Goal: Information Seeking & Learning: Learn about a topic

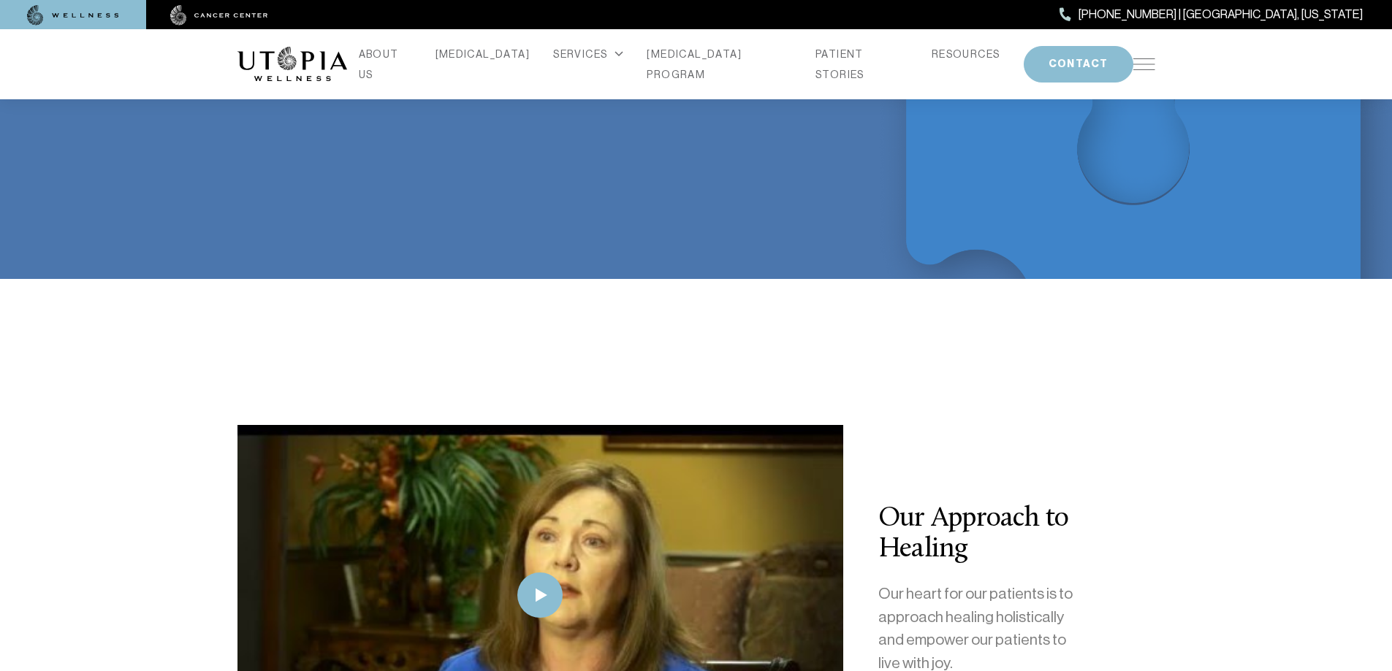
scroll to position [3068, 0]
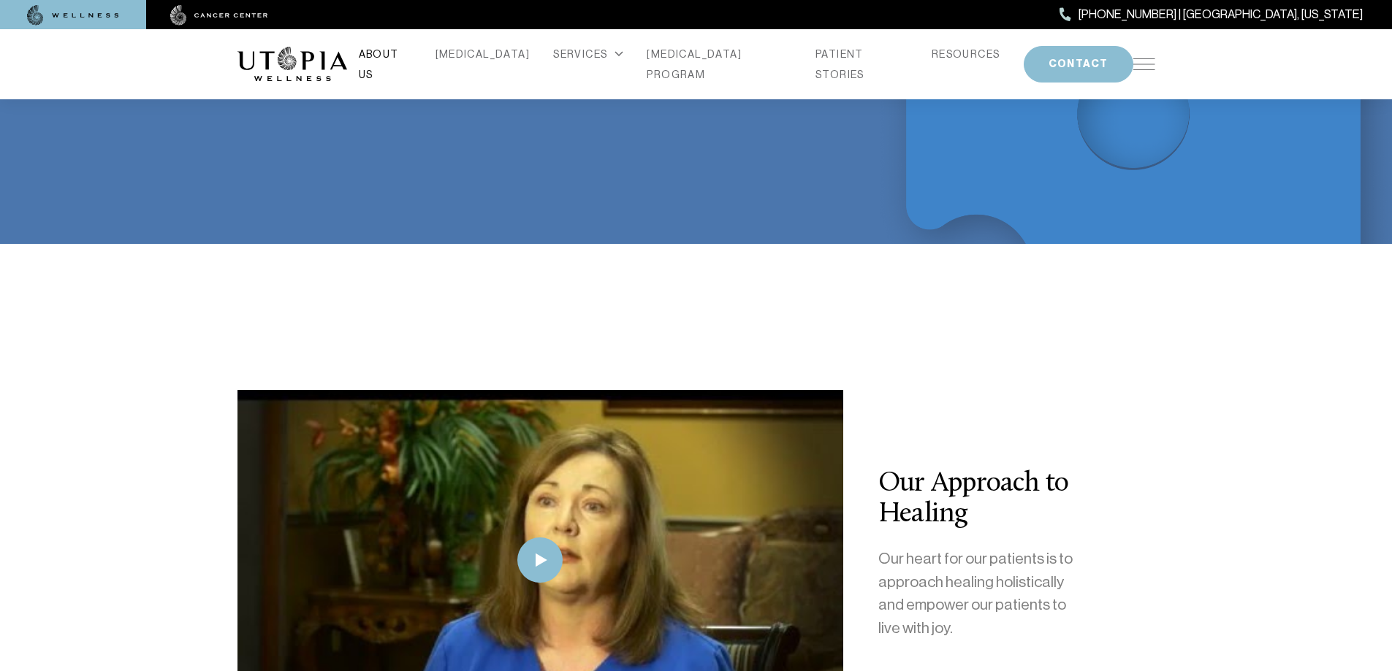
click at [412, 65] on link "ABOUT US" at bounding box center [385, 64] width 53 height 41
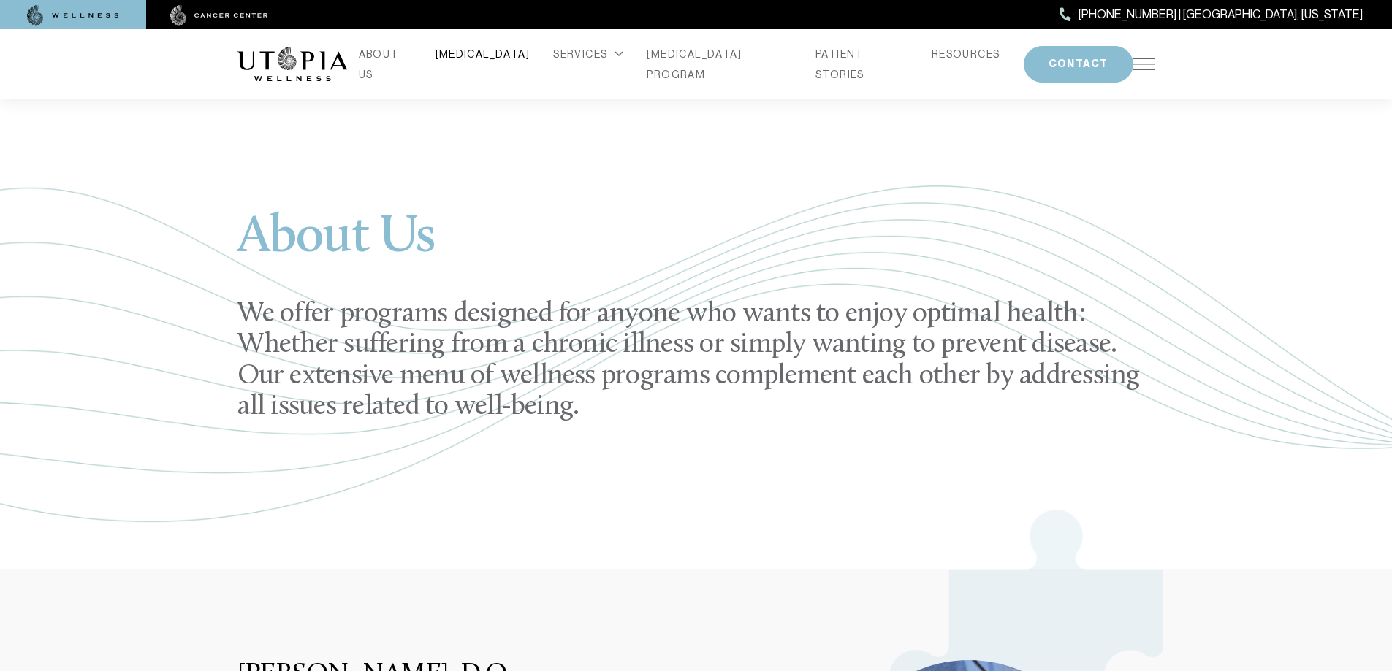
click at [492, 64] on link "[MEDICAL_DATA]" at bounding box center [482, 54] width 95 height 20
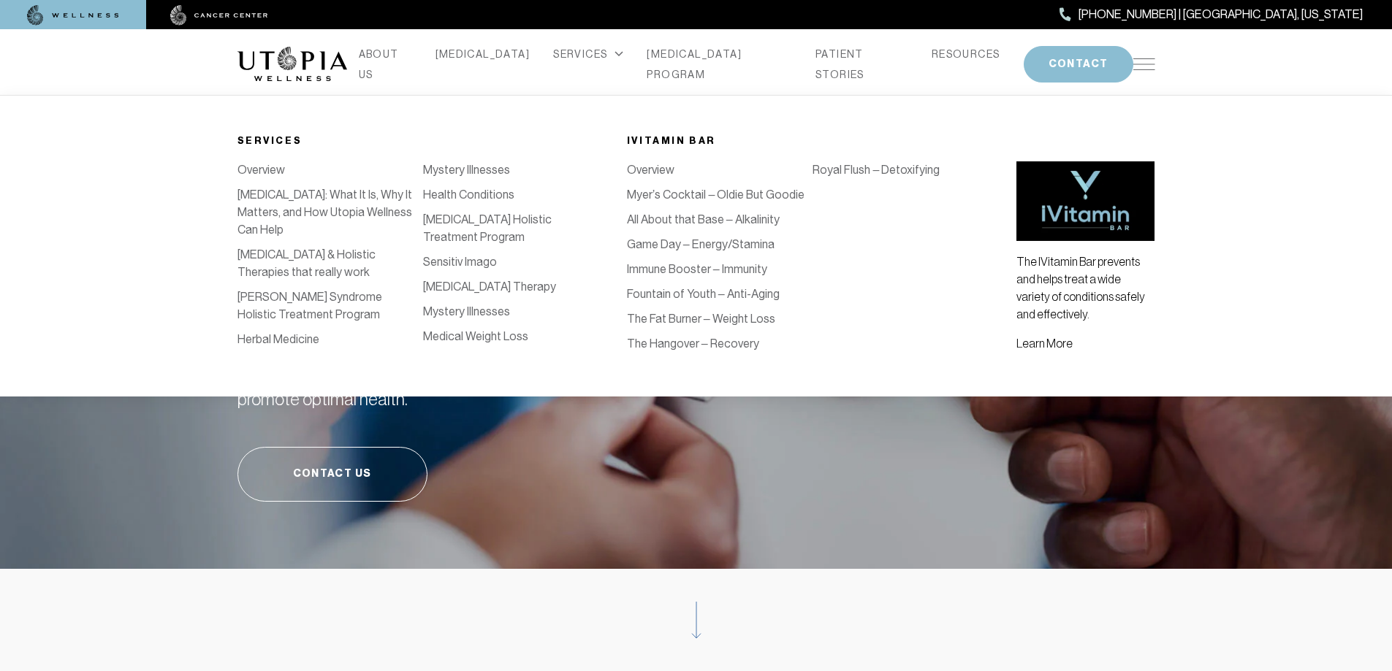
click at [582, 64] on div "SERVICES" at bounding box center [588, 54] width 70 height 20
click at [595, 59] on div "SERVICES" at bounding box center [588, 54] width 70 height 20
click at [603, 61] on div "SERVICES" at bounding box center [588, 54] width 70 height 20
click at [608, 64] on div "SERVICES" at bounding box center [588, 54] width 70 height 20
click at [601, 63] on div "SERVICES" at bounding box center [588, 54] width 70 height 20
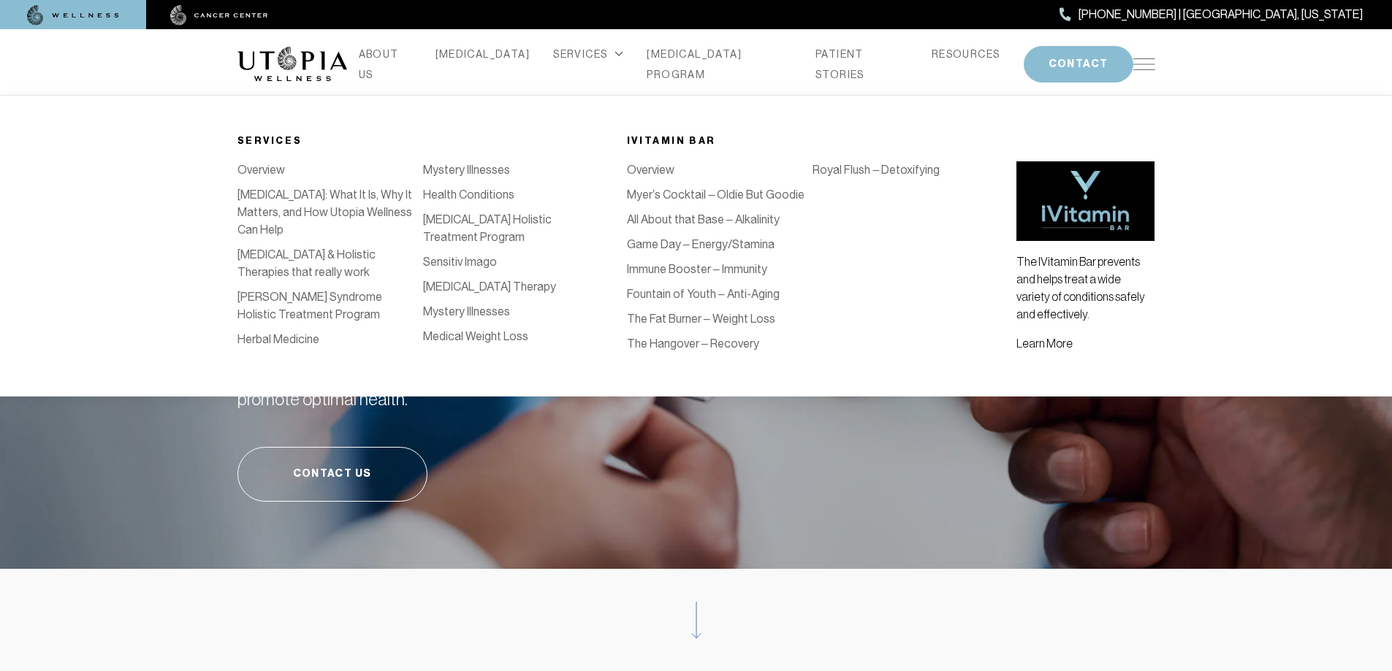
click at [571, 63] on div "SERVICES" at bounding box center [588, 54] width 70 height 20
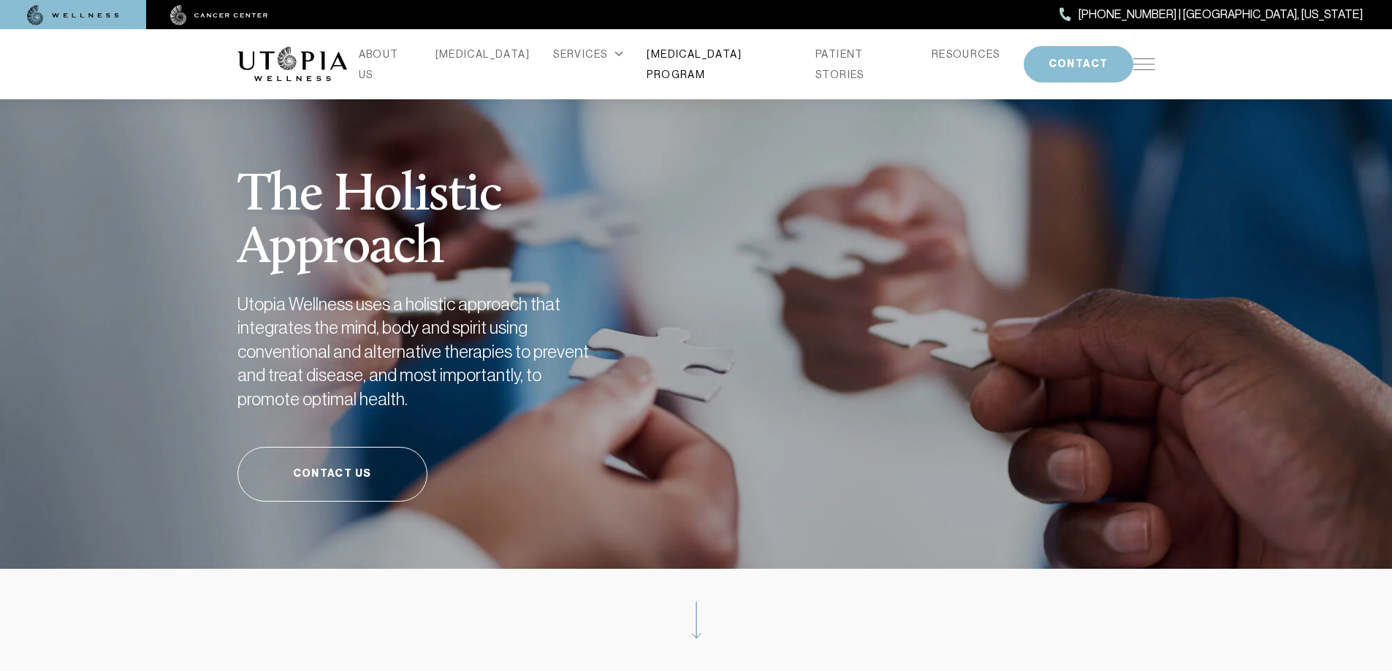
click at [676, 58] on link "[MEDICAL_DATA] PROGRAM" at bounding box center [719, 64] width 145 height 41
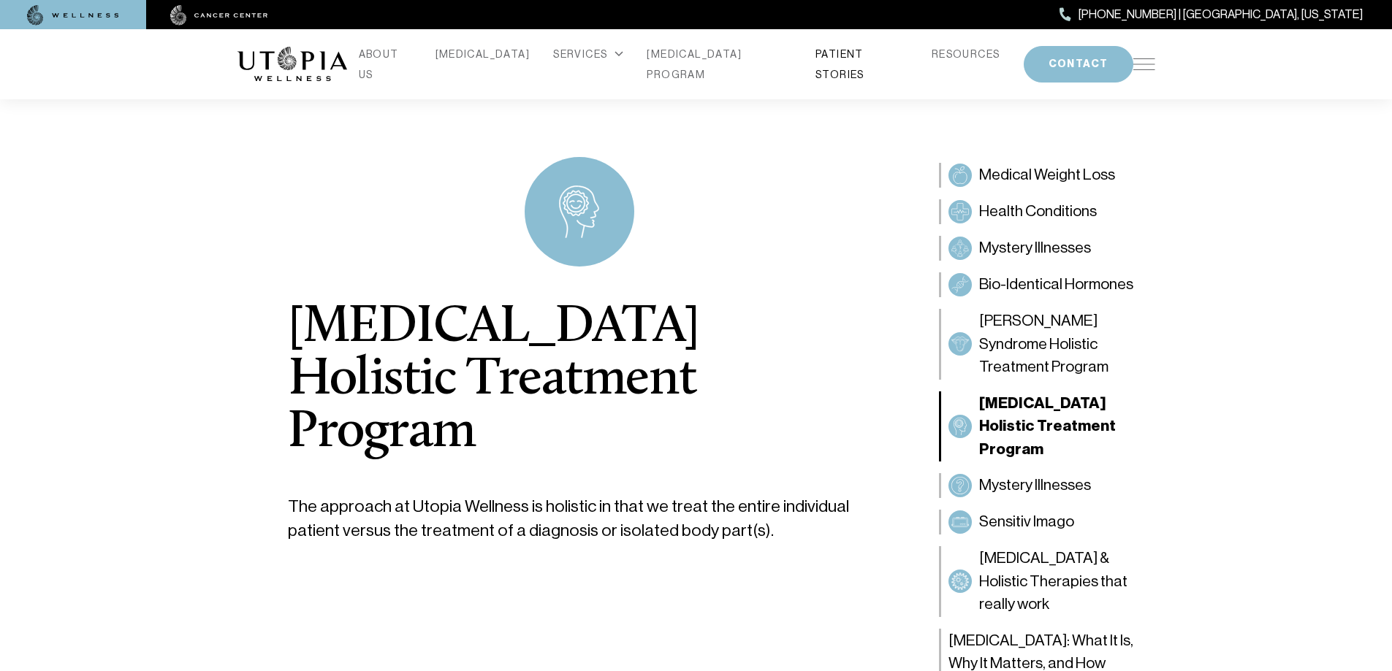
click at [815, 57] on link "PATIENT STORIES" at bounding box center [861, 64] width 93 height 41
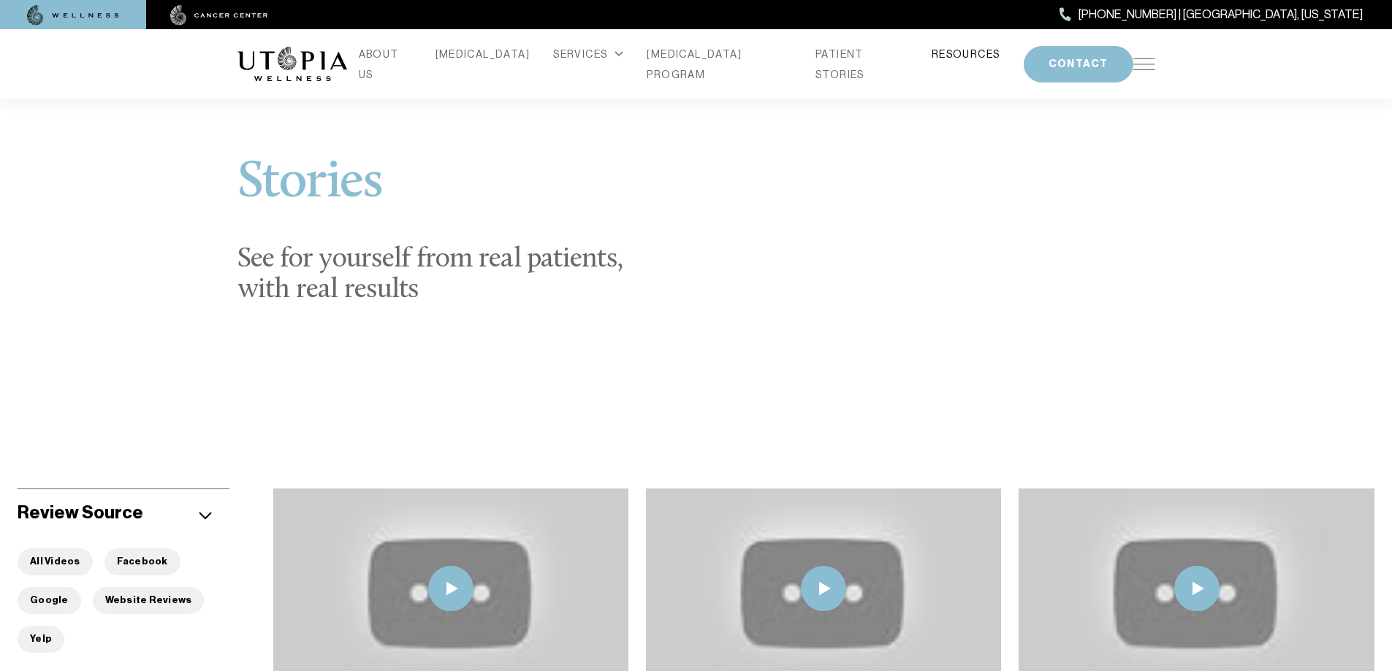
click at [931, 54] on link "RESOURCES" at bounding box center [965, 54] width 69 height 20
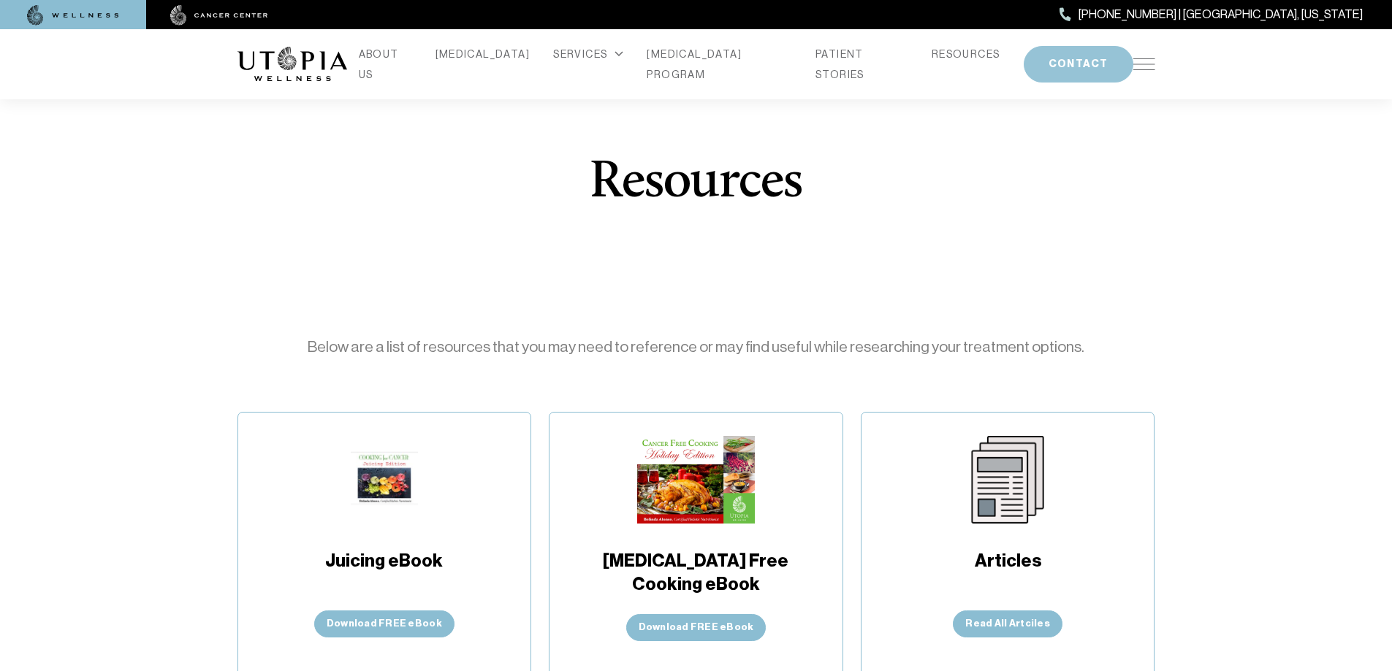
click at [1075, 64] on button "CONTACT" at bounding box center [1079, 64] width 110 height 37
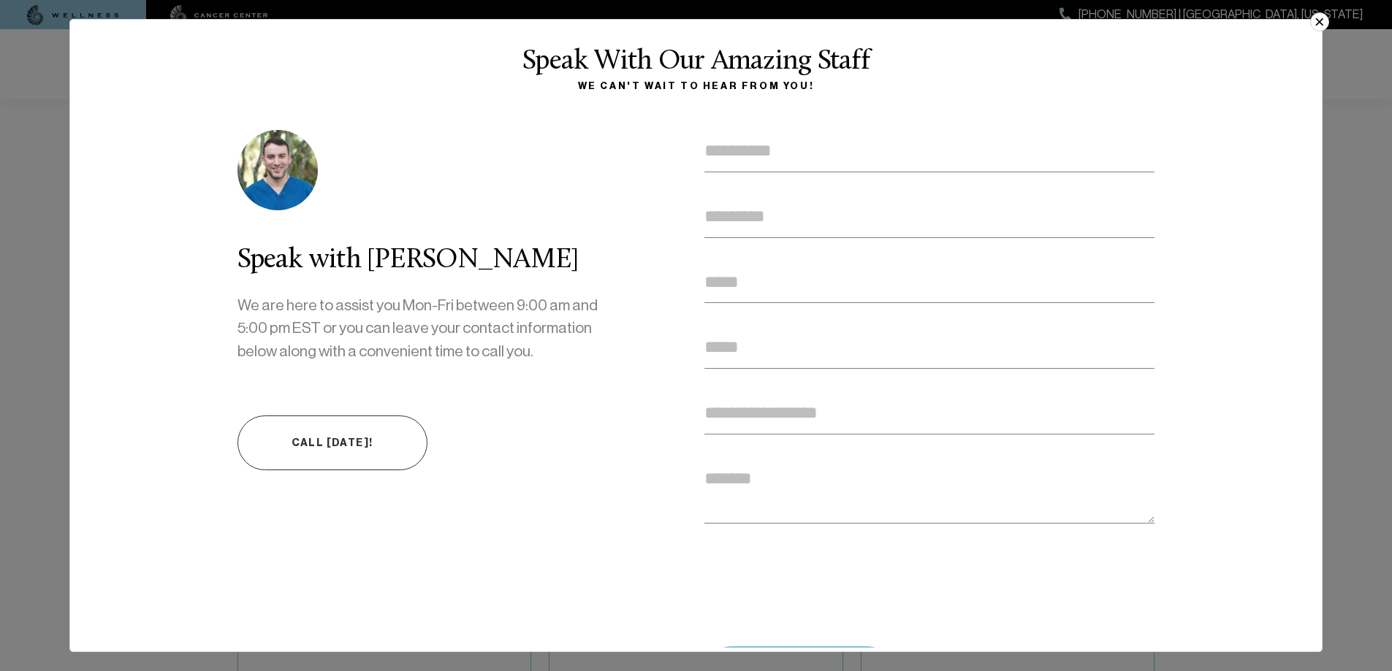
click at [1322, 22] on button "×" at bounding box center [1319, 21] width 19 height 19
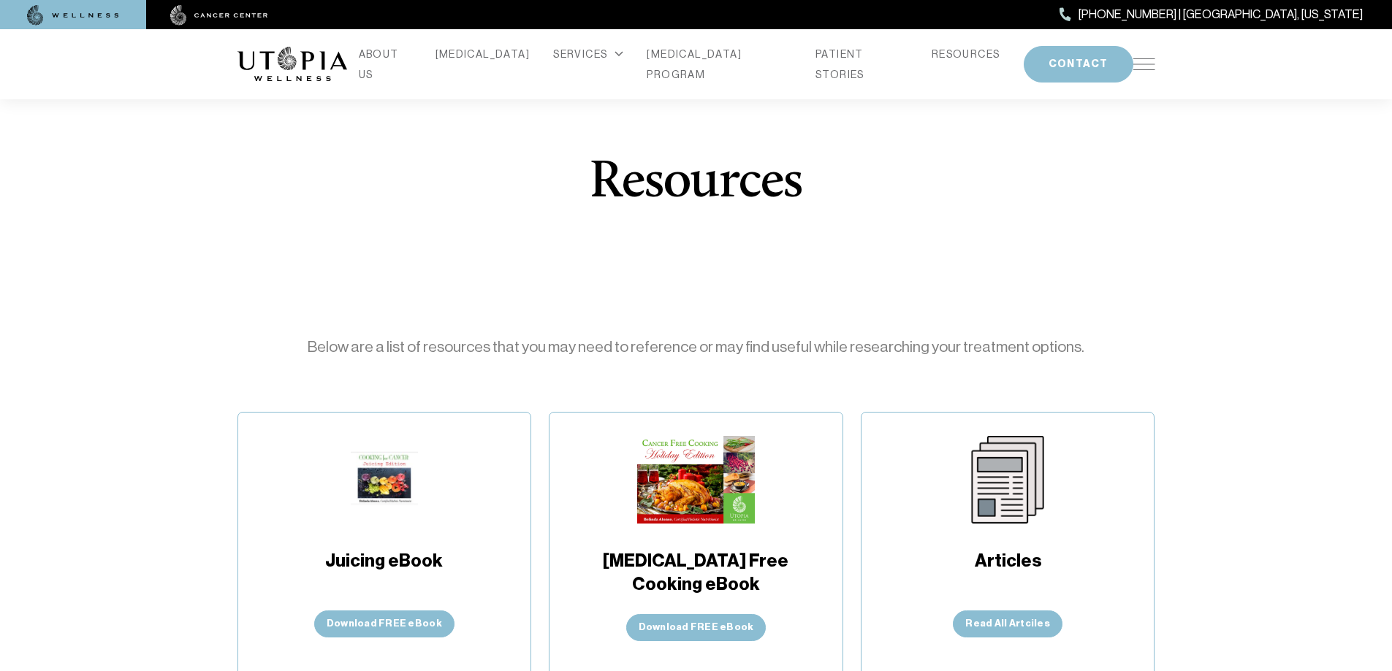
click at [1157, 64] on div "ABOUT US CANCER SERVICES Services Overview Oxidative Stress: What It Is, Why It…" at bounding box center [696, 64] width 935 height 70
click at [1133, 58] on img at bounding box center [1144, 64] width 22 height 12
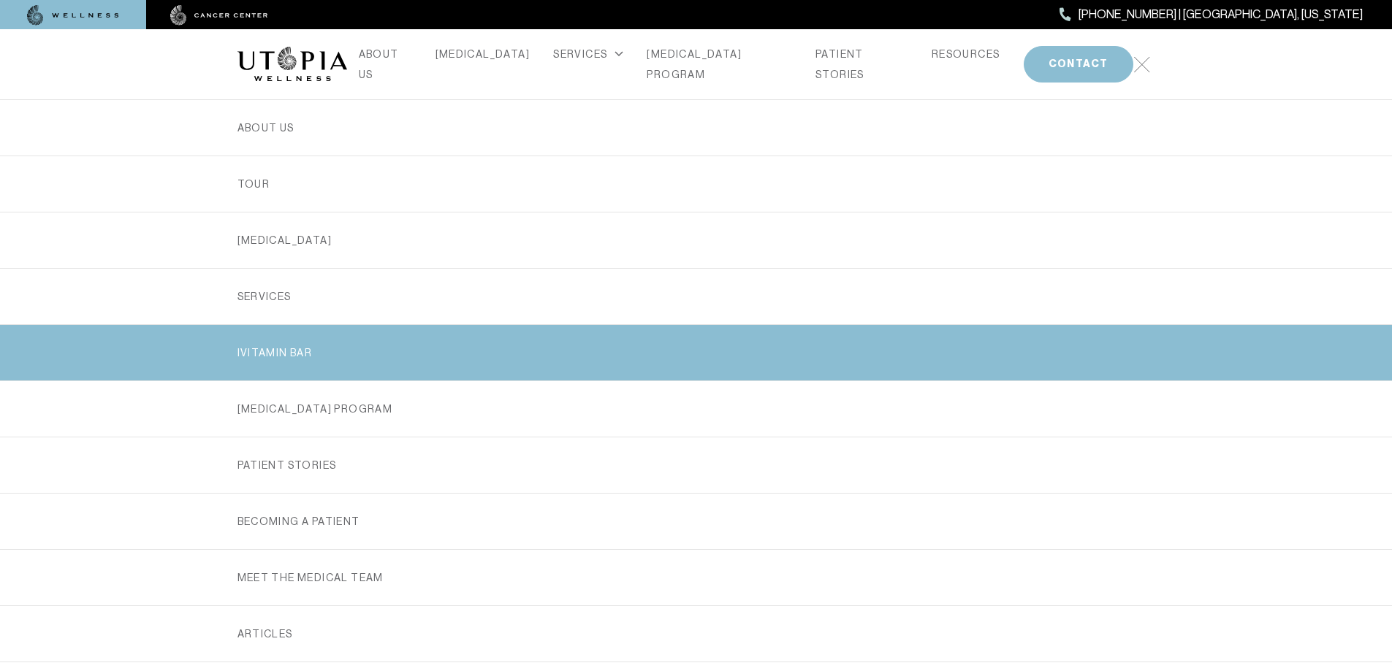
click at [332, 355] on link "iVitamin Bar" at bounding box center [696, 353] width 918 height 56
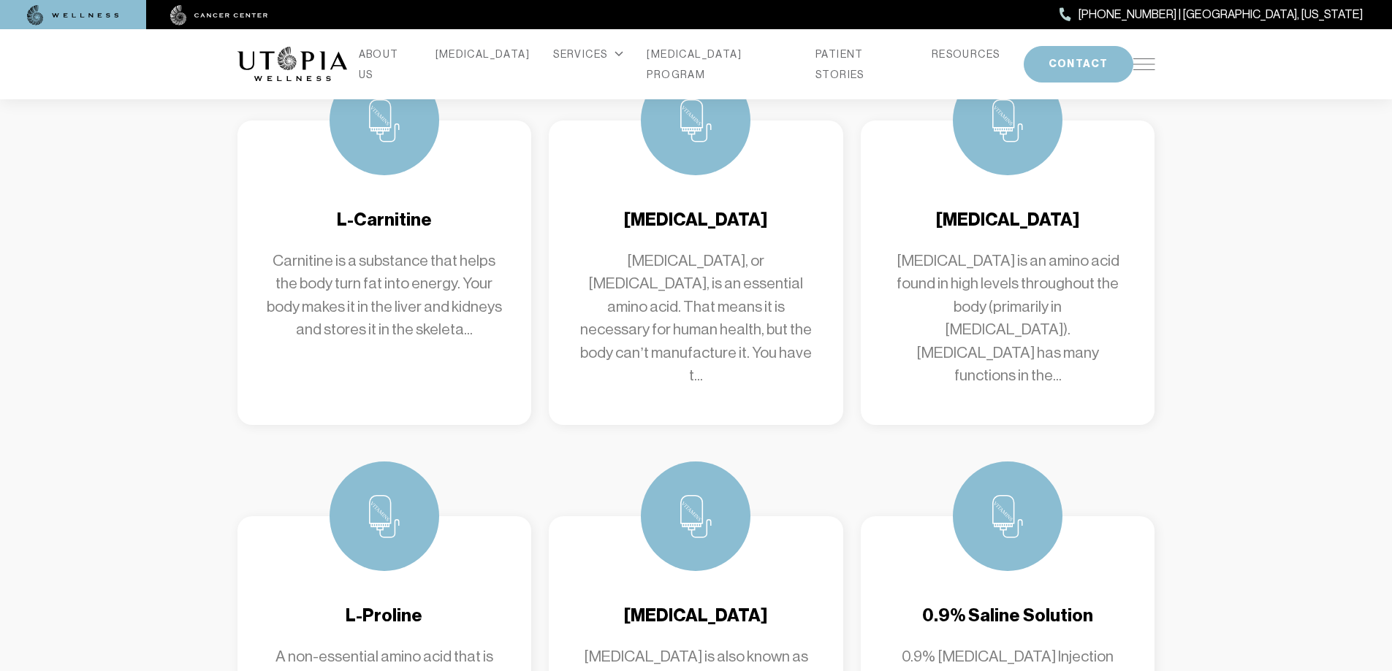
scroll to position [3726, 0]
